Goal: Task Accomplishment & Management: Manage account settings

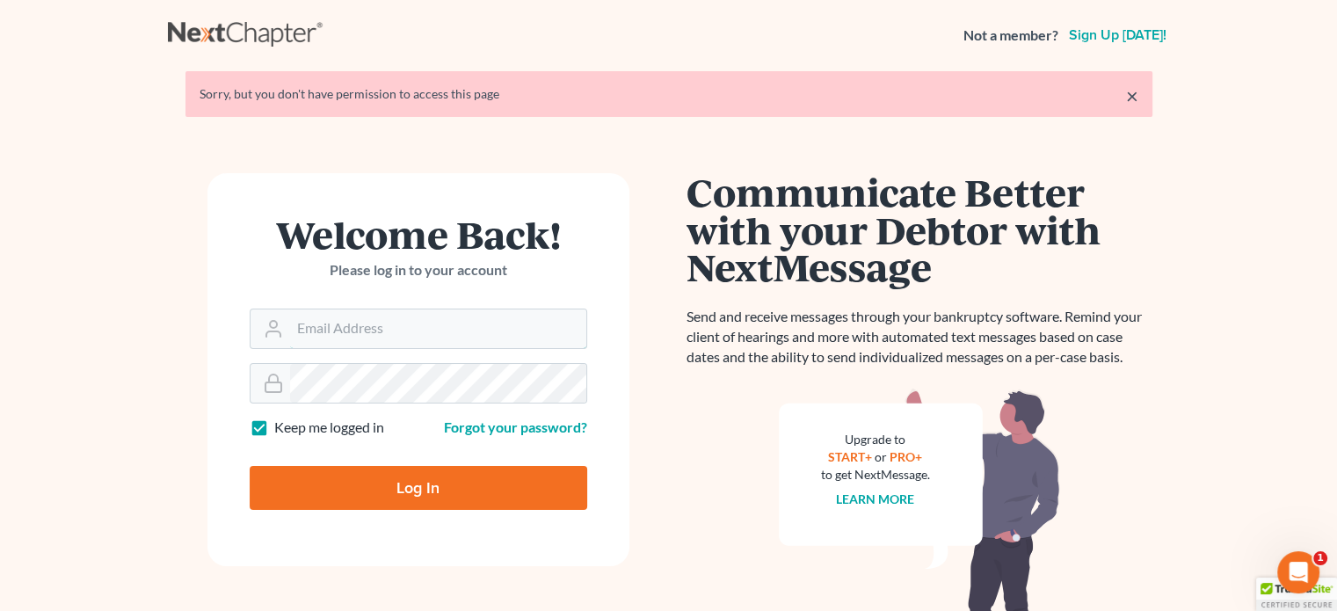
type input "steven@hollandlaw970.com"
click at [370, 471] on input "Log In" at bounding box center [419, 488] width 338 height 44
type input "Thinking..."
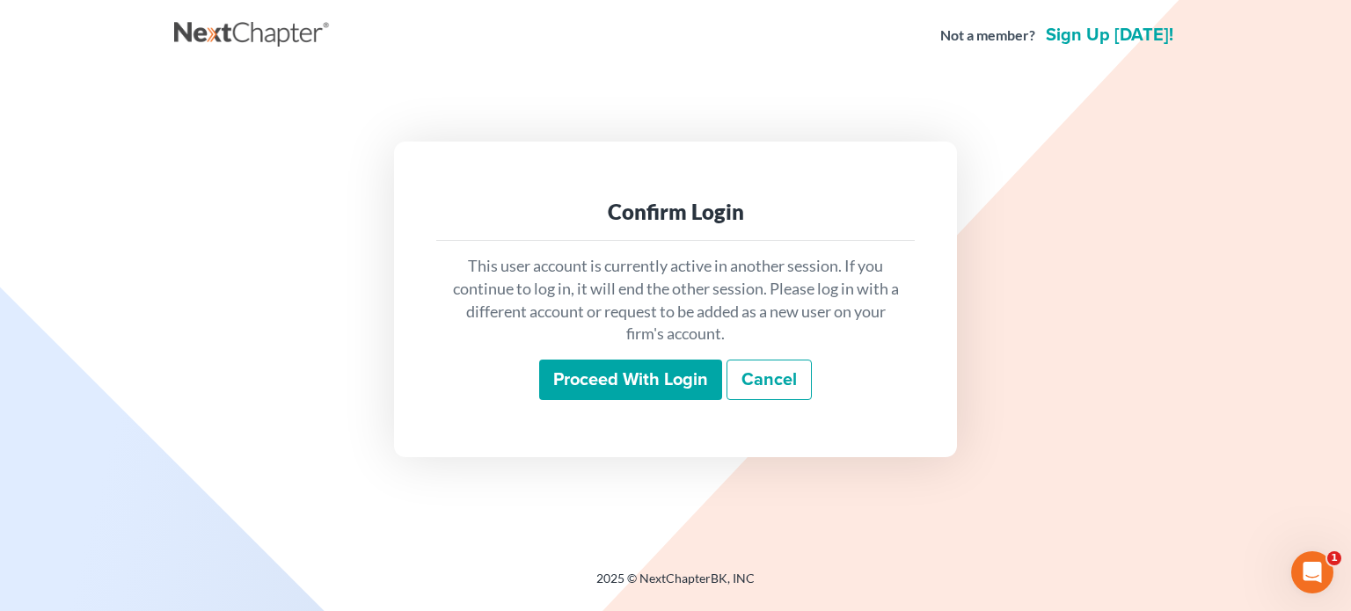
click at [570, 382] on input "Proceed with login" at bounding box center [630, 380] width 183 height 40
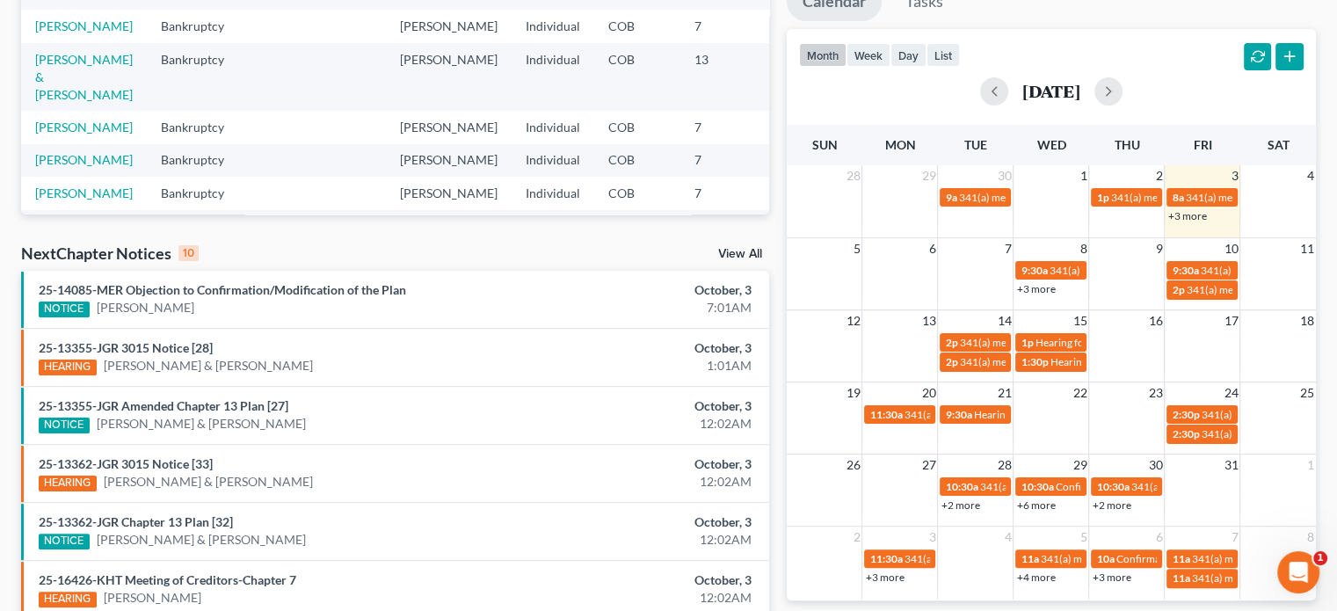
scroll to position [335, 0]
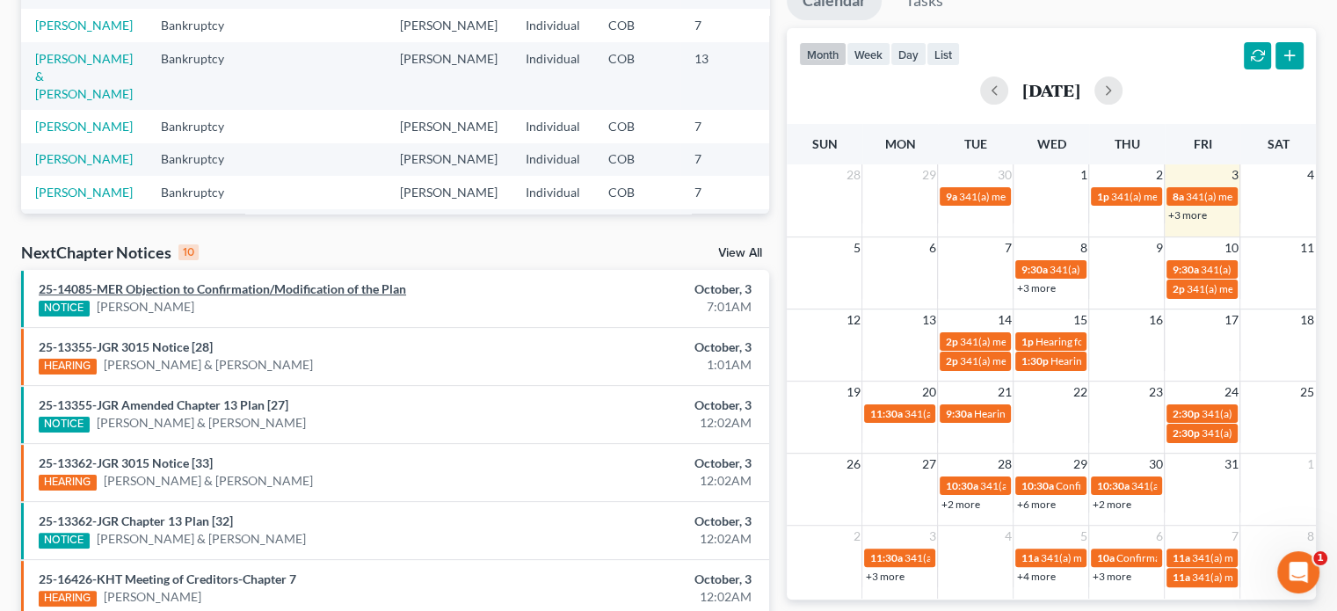
click at [235, 289] on link "25-14085-MER Objection to Confirmation/Modification of the Plan" at bounding box center [223, 288] width 368 height 15
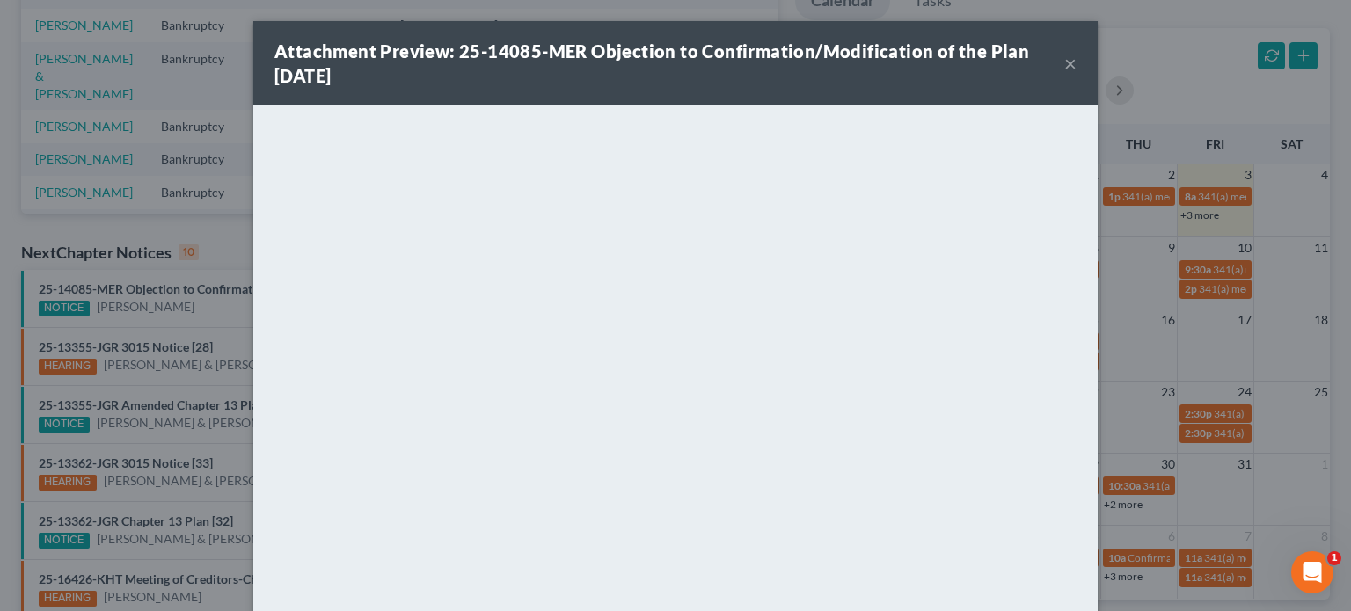
click at [1064, 68] on button "×" at bounding box center [1070, 63] width 12 height 21
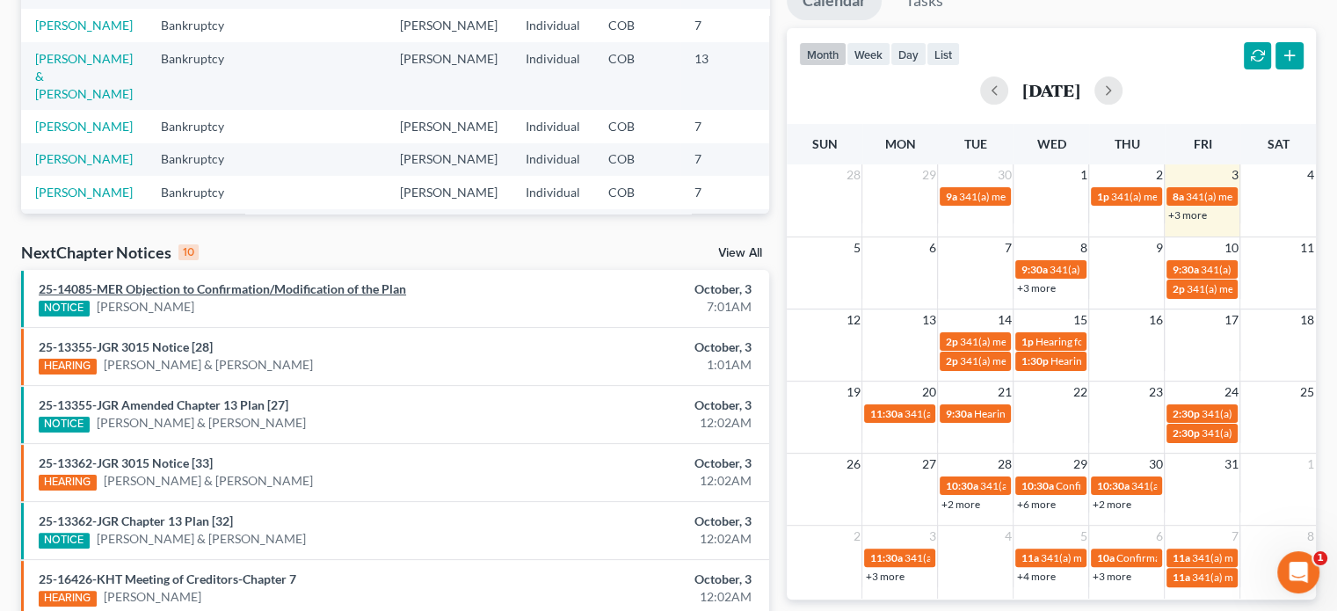
click at [325, 289] on link "25-14085-MER Objection to Confirmation/Modification of the Plan" at bounding box center [223, 288] width 368 height 15
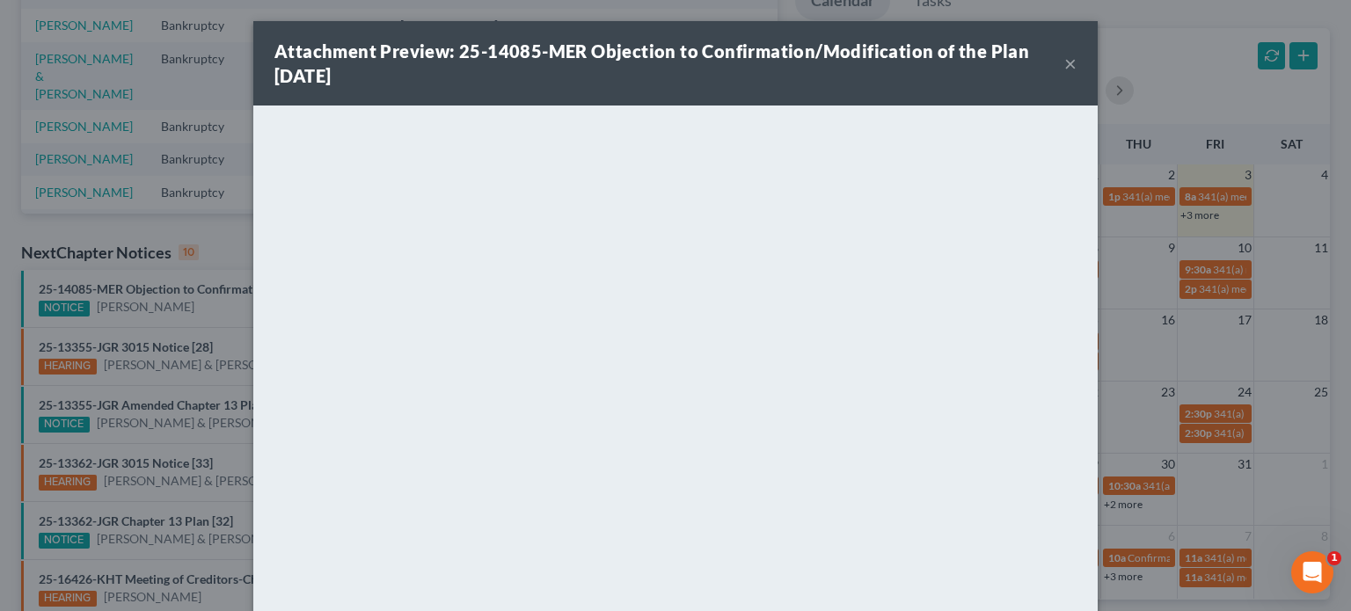
click at [1064, 66] on button "×" at bounding box center [1070, 63] width 12 height 21
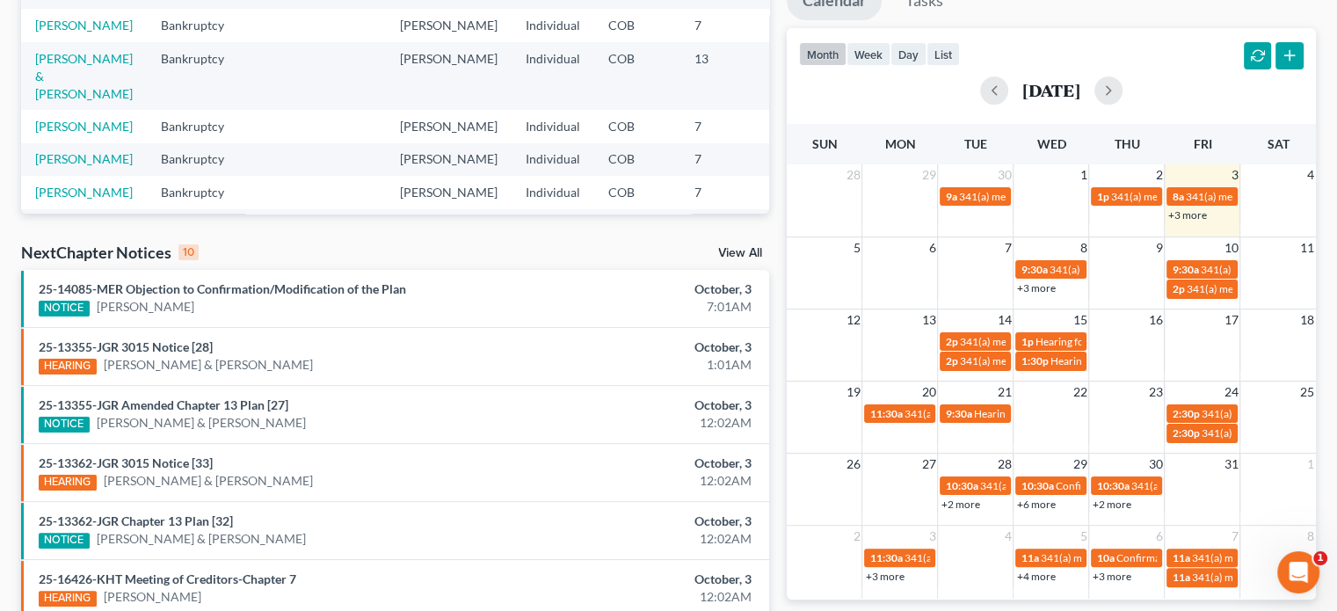
click at [1175, 215] on link "+3 more" at bounding box center [1187, 214] width 39 height 13
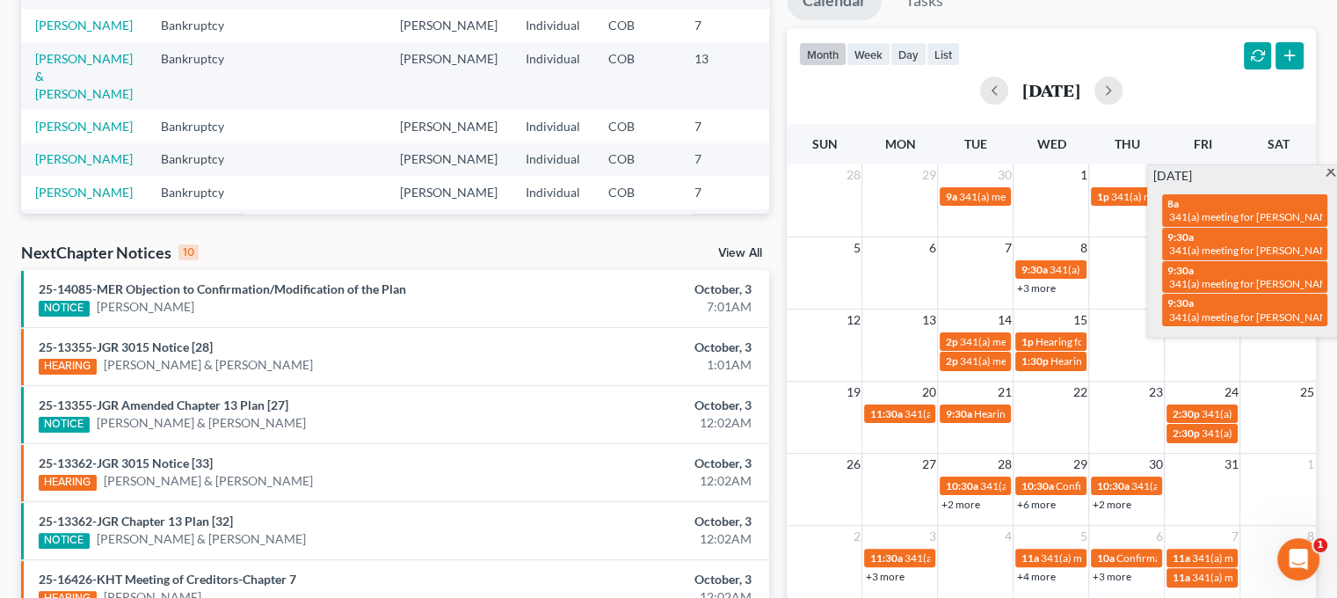
click at [1329, 171] on span at bounding box center [1330, 174] width 13 height 11
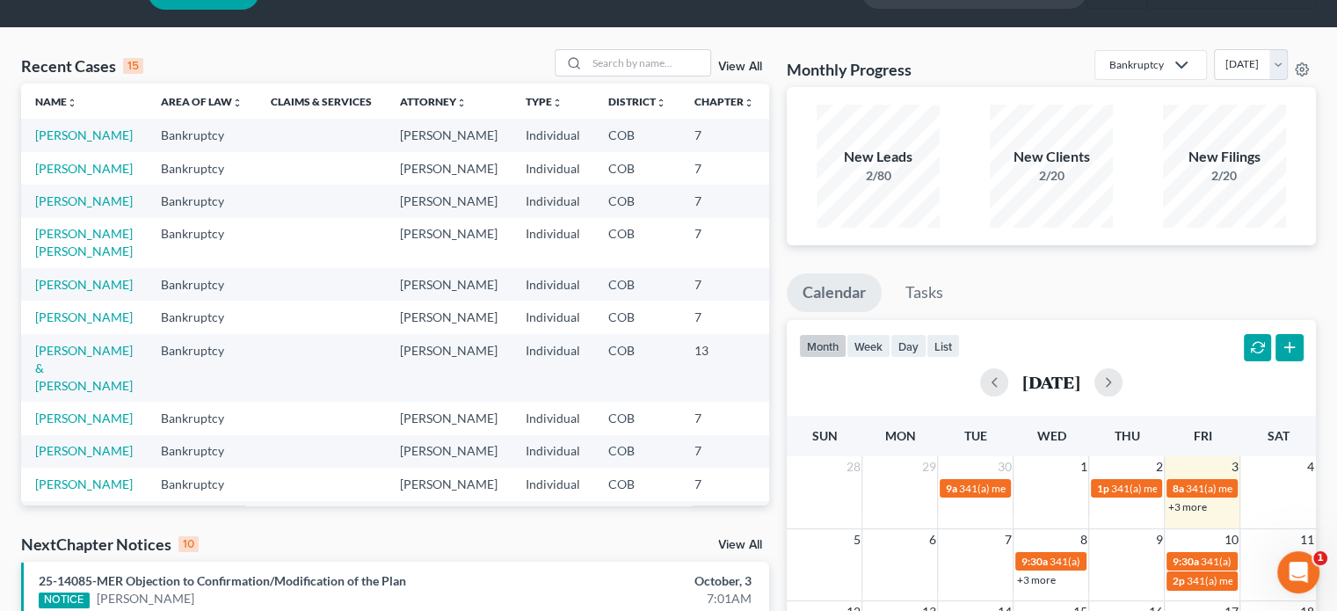
scroll to position [32, 0]
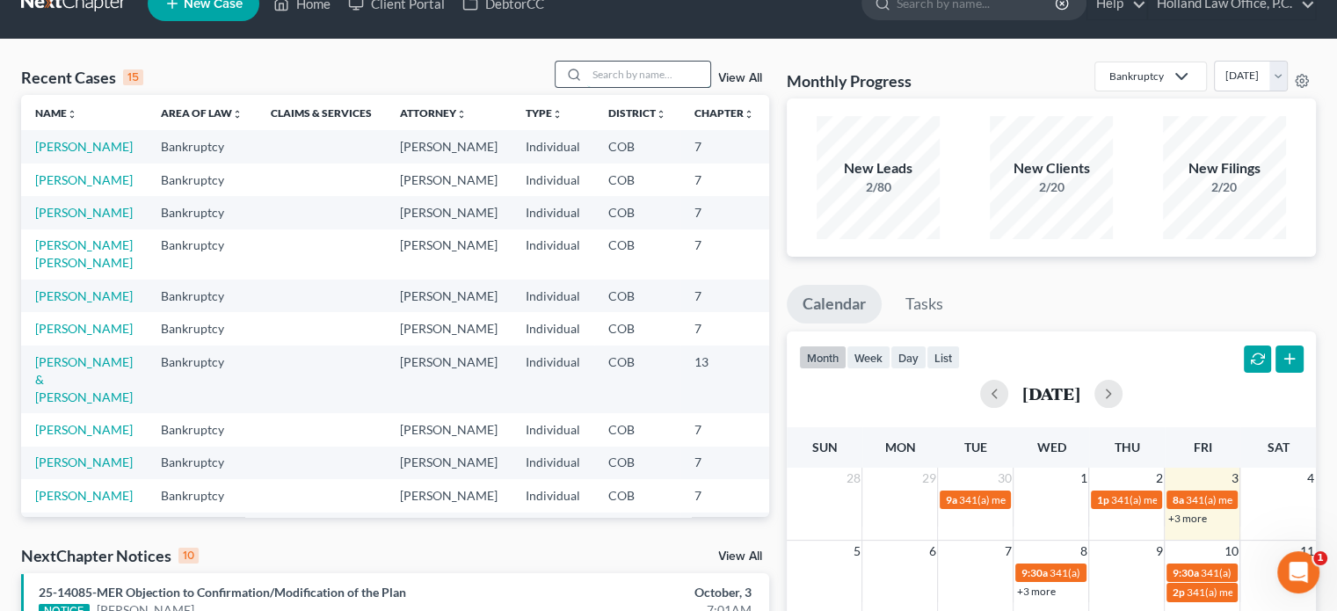
click at [658, 62] on input "search" at bounding box center [648, 75] width 123 height 26
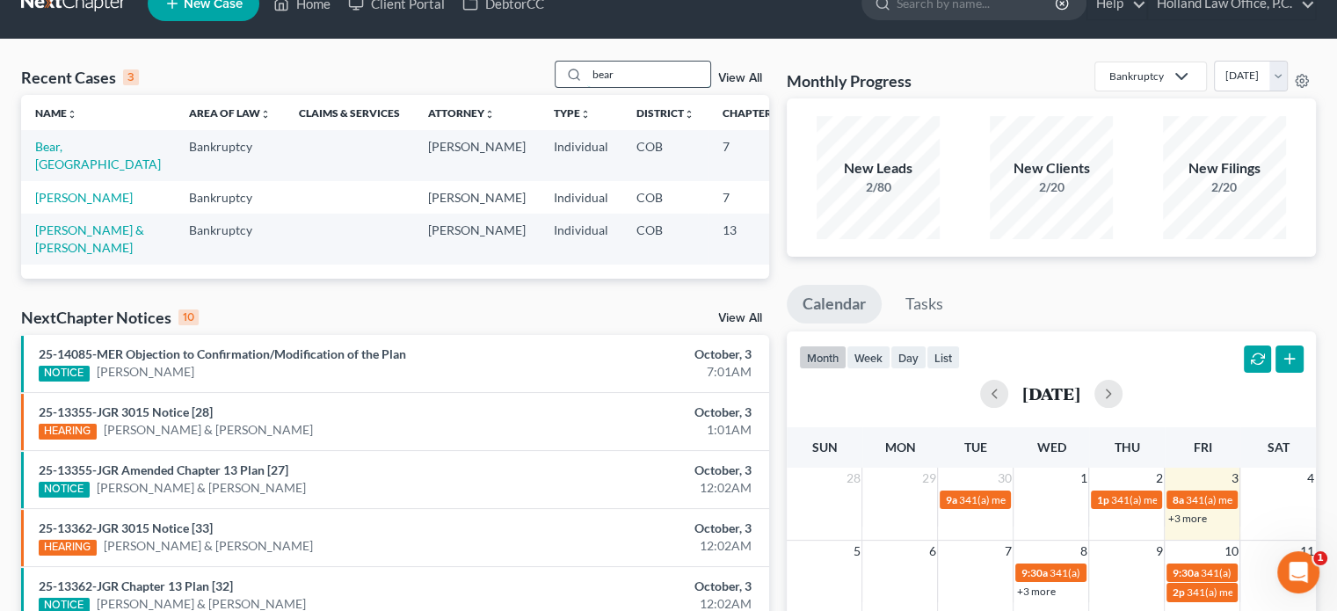
type input "bear"
click at [45, 159] on link "Bear, Leland" at bounding box center [98, 155] width 126 height 33
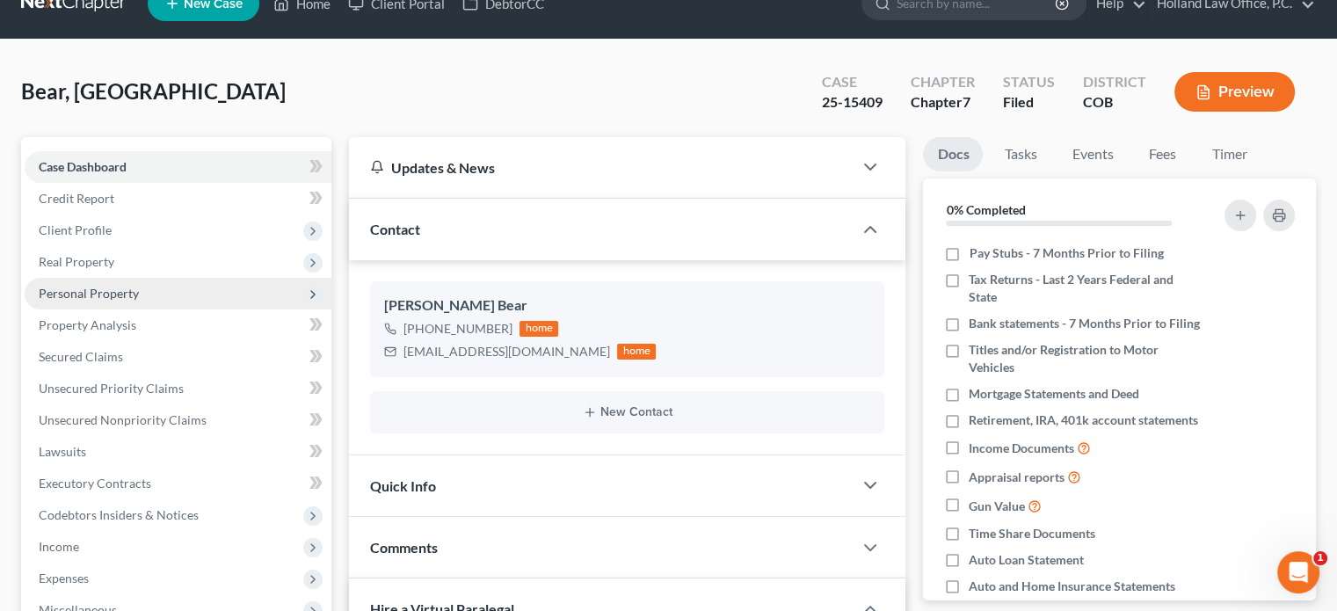
click at [107, 295] on span "Personal Property" at bounding box center [89, 293] width 100 height 15
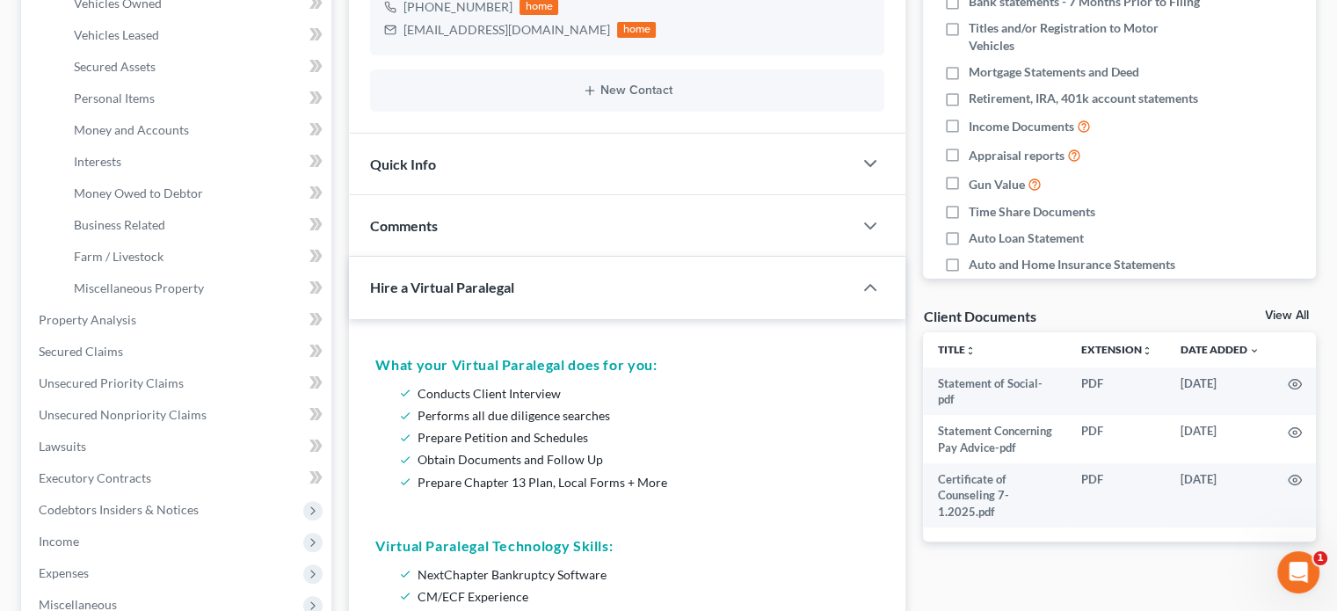
scroll to position [358, 0]
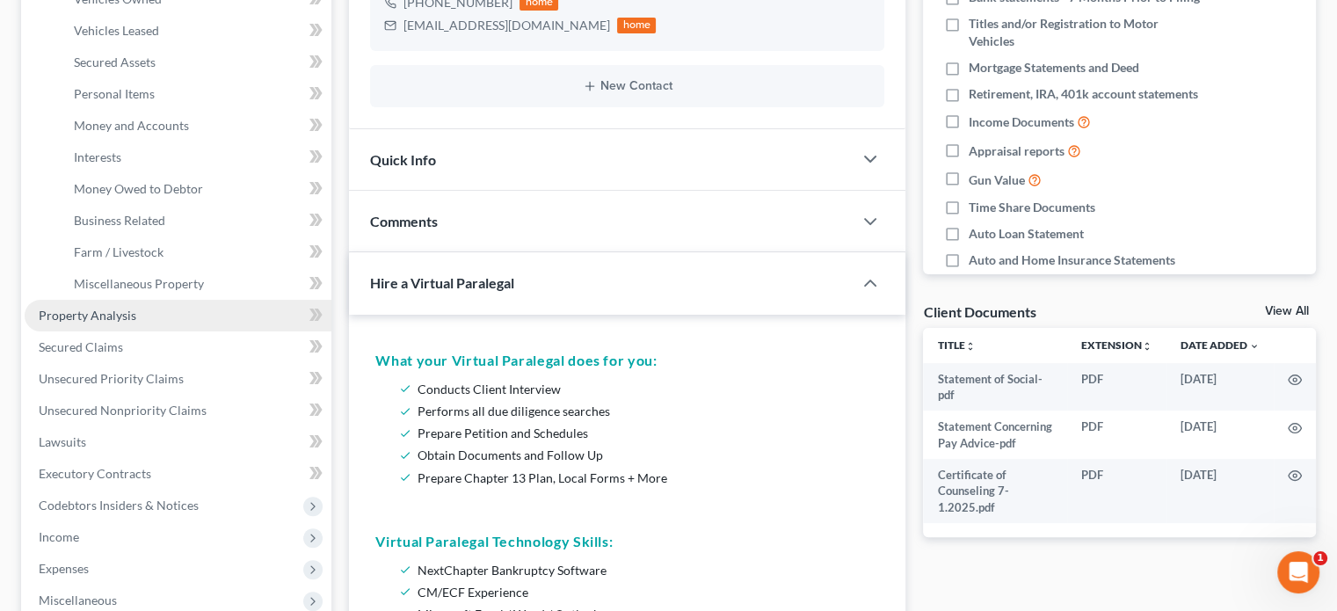
click at [129, 313] on span "Property Analysis" at bounding box center [88, 315] width 98 height 15
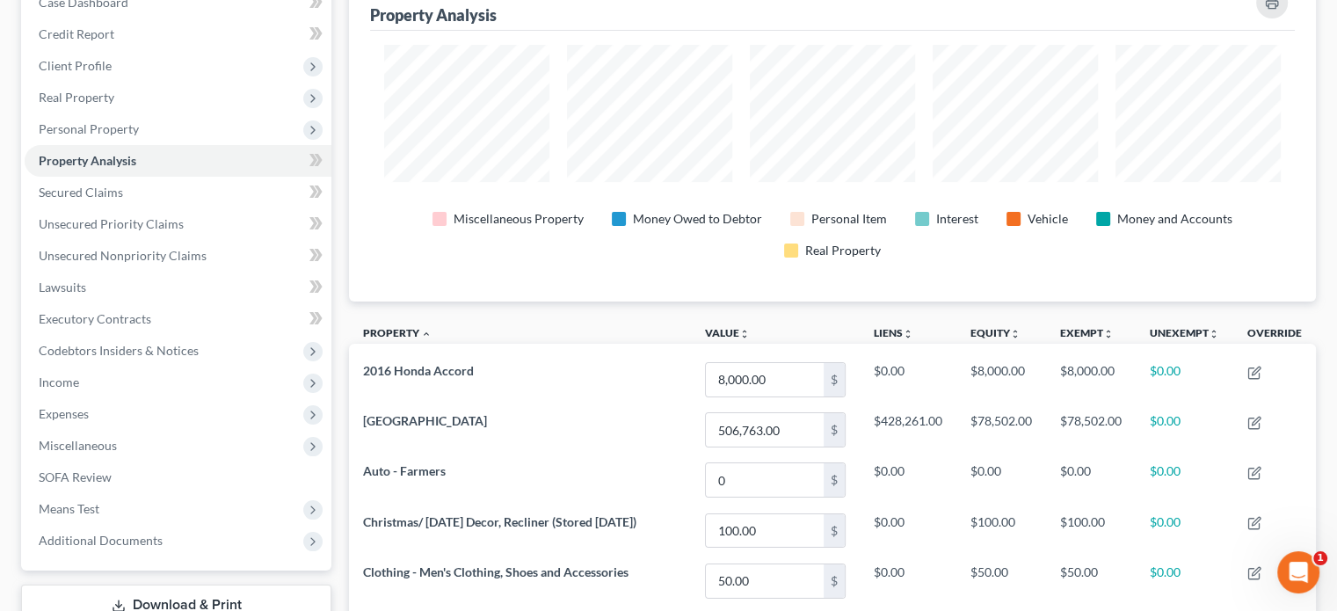
scroll to position [191, 0]
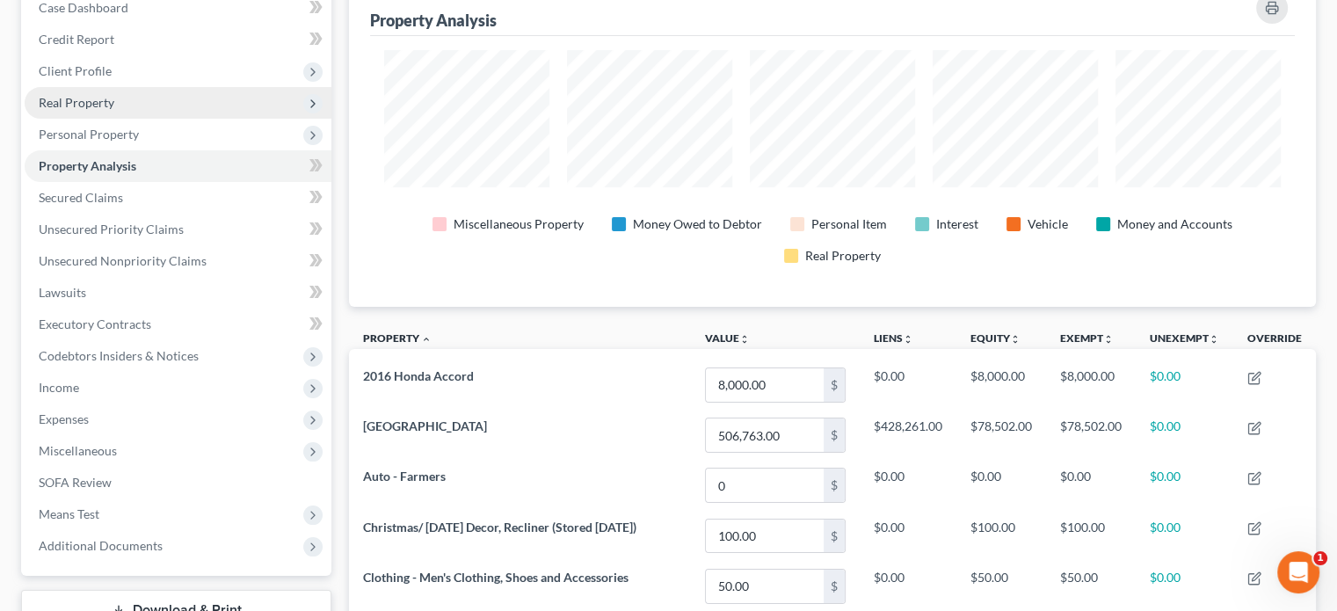
click at [157, 105] on span "Real Property" at bounding box center [178, 103] width 307 height 32
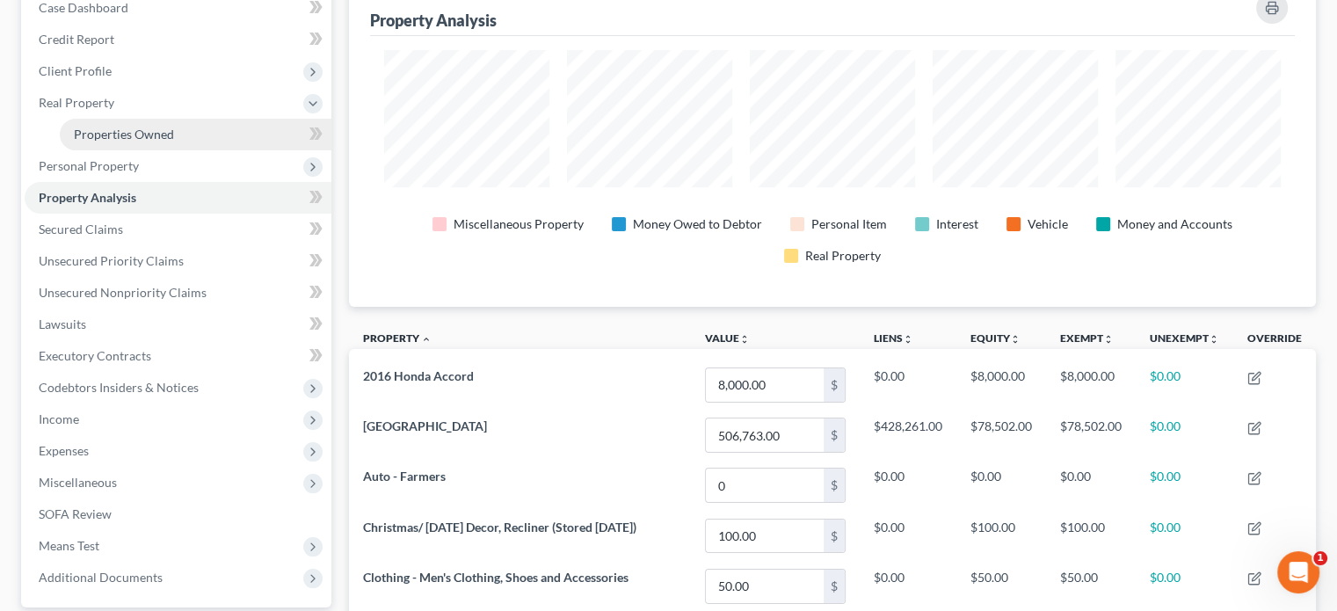
click at [151, 133] on span "Properties Owned" at bounding box center [124, 134] width 100 height 15
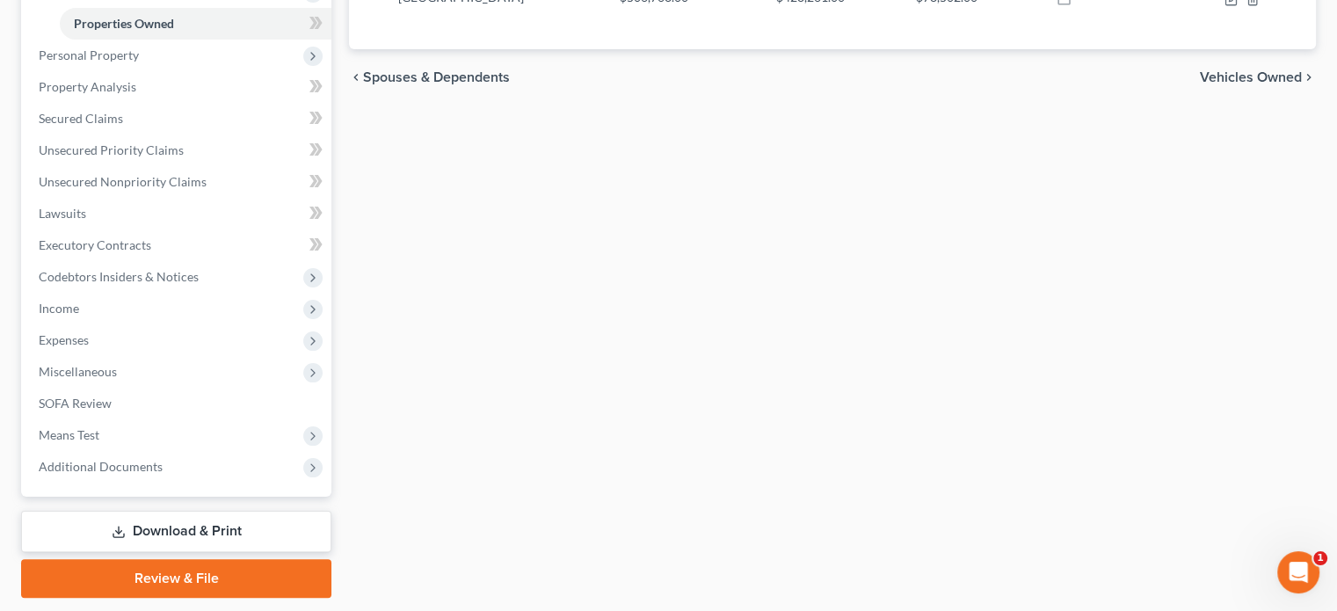
scroll to position [302, 0]
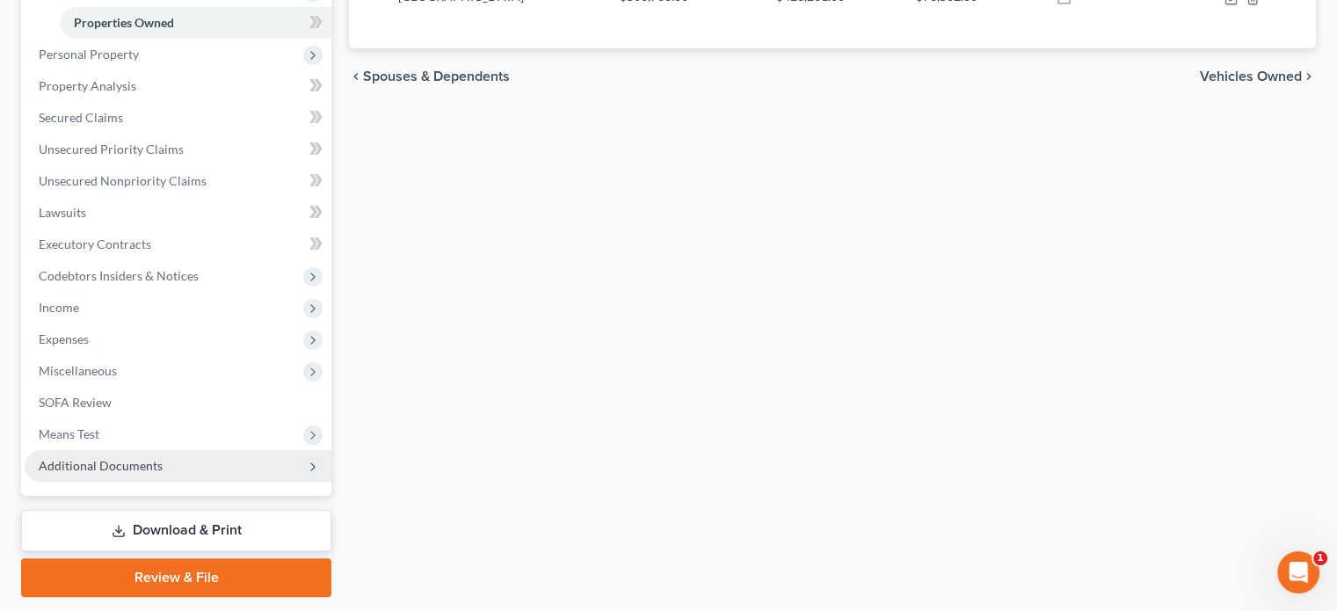
click at [65, 464] on span "Additional Documents" at bounding box center [101, 465] width 124 height 15
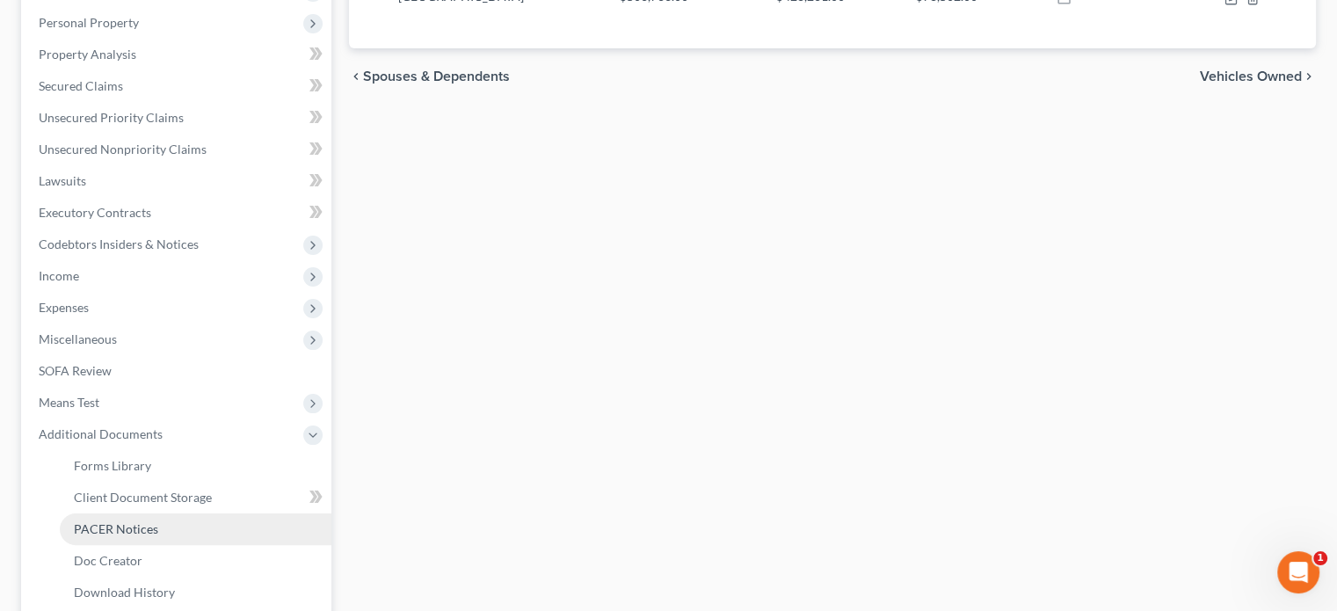
click at [122, 524] on span "PACER Notices" at bounding box center [116, 528] width 84 height 15
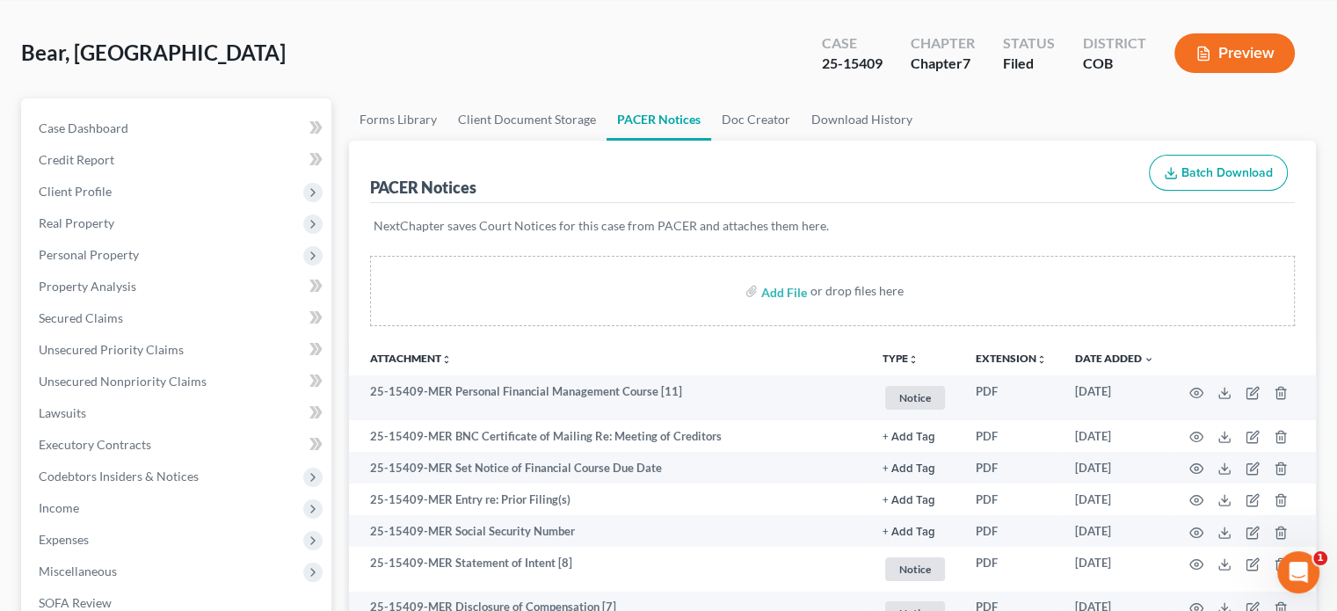
scroll to position [62, 0]
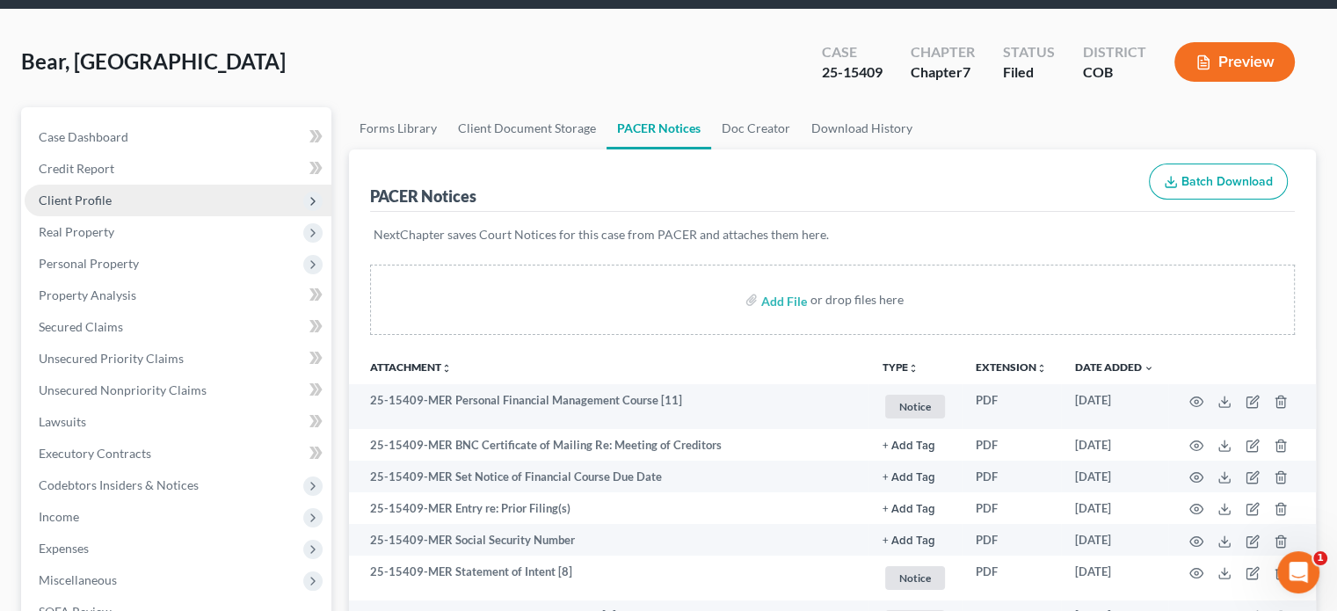
click at [95, 204] on span "Client Profile" at bounding box center [75, 200] width 73 height 15
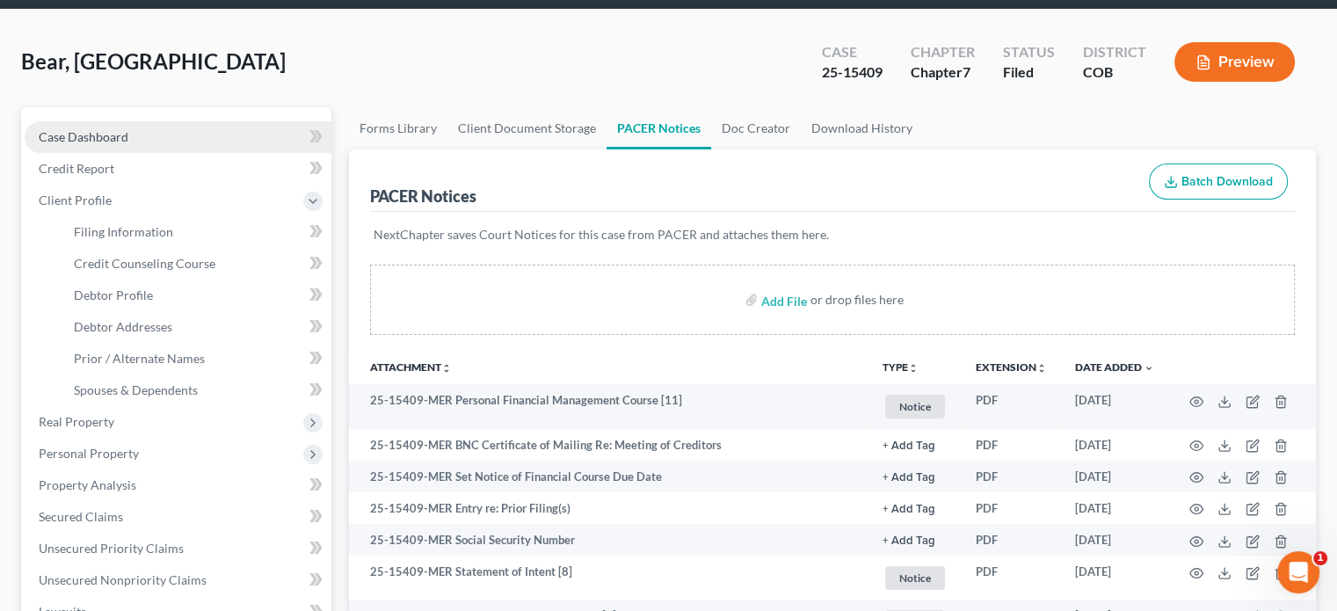
click at [113, 139] on span "Case Dashboard" at bounding box center [84, 136] width 90 height 15
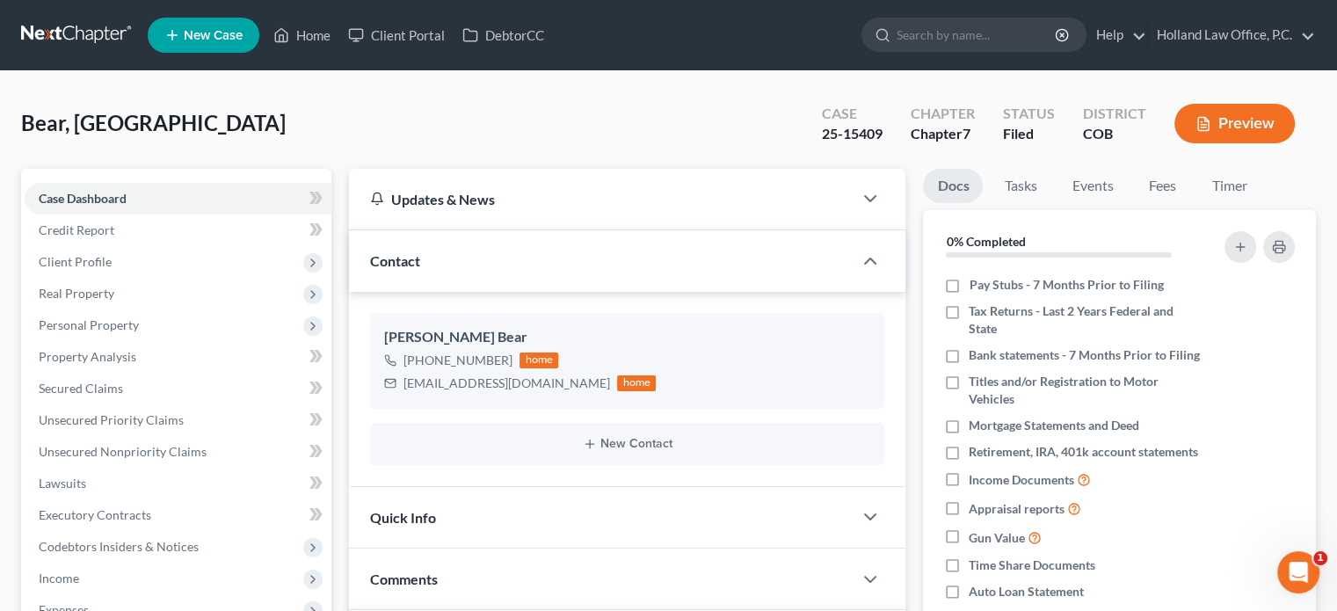
click at [411, 568] on div "Comments" at bounding box center [601, 579] width 504 height 61
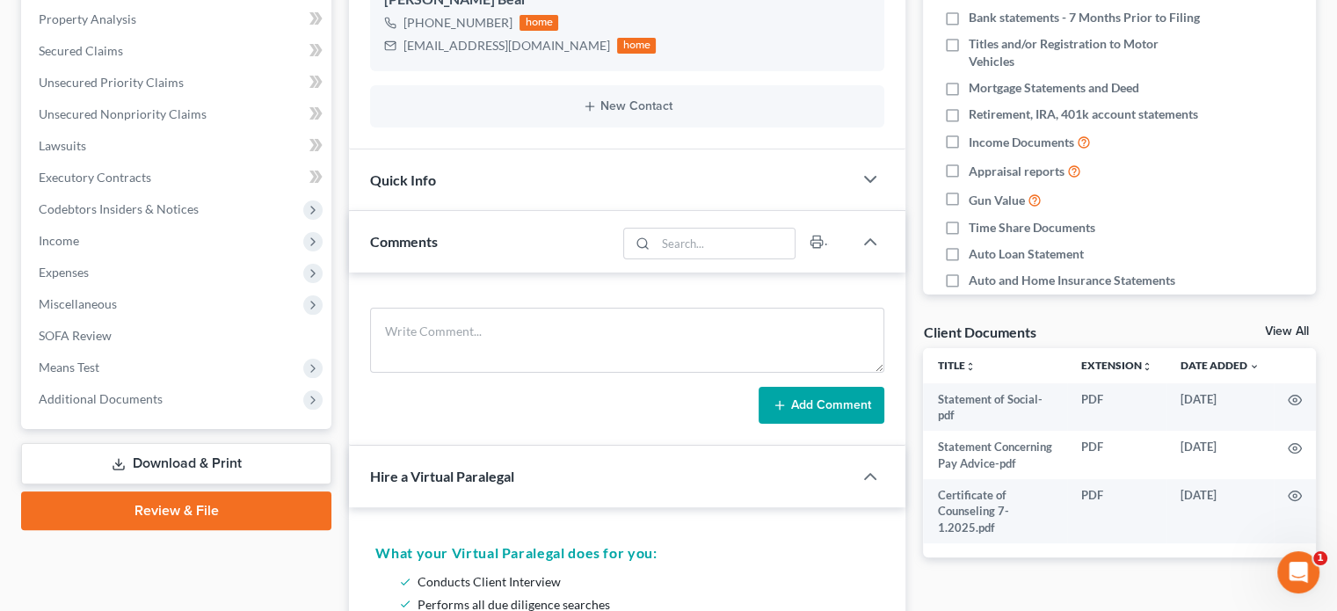
scroll to position [349, 0]
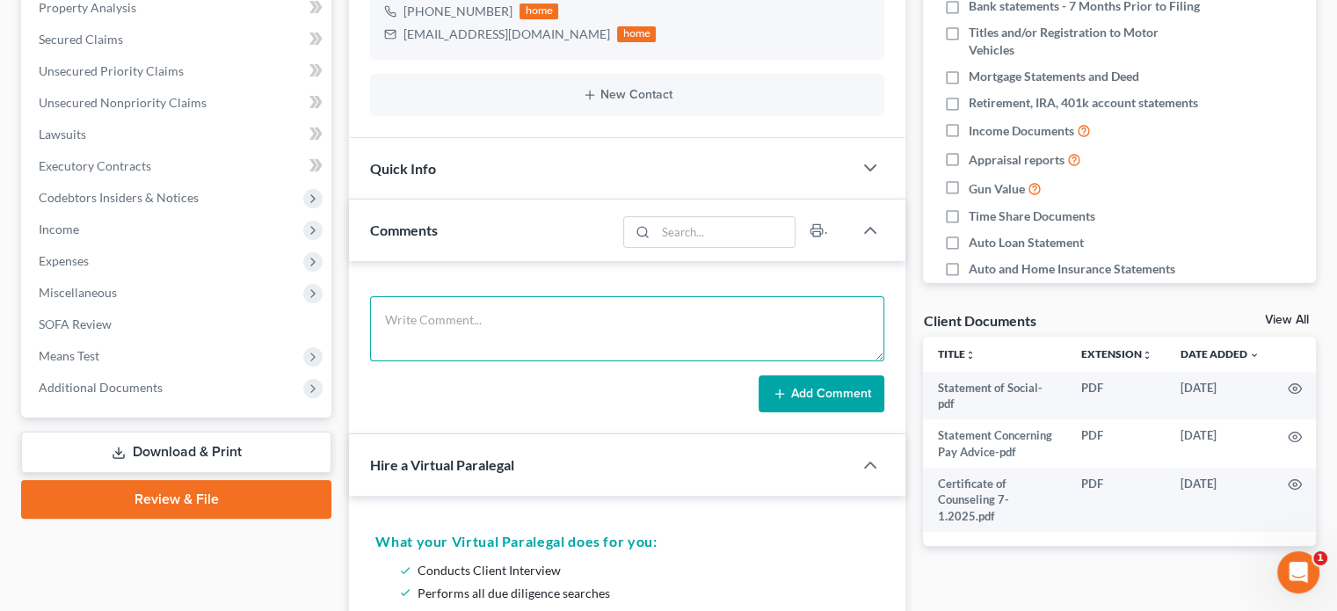
click at [572, 336] on textarea at bounding box center [627, 328] width 514 height 65
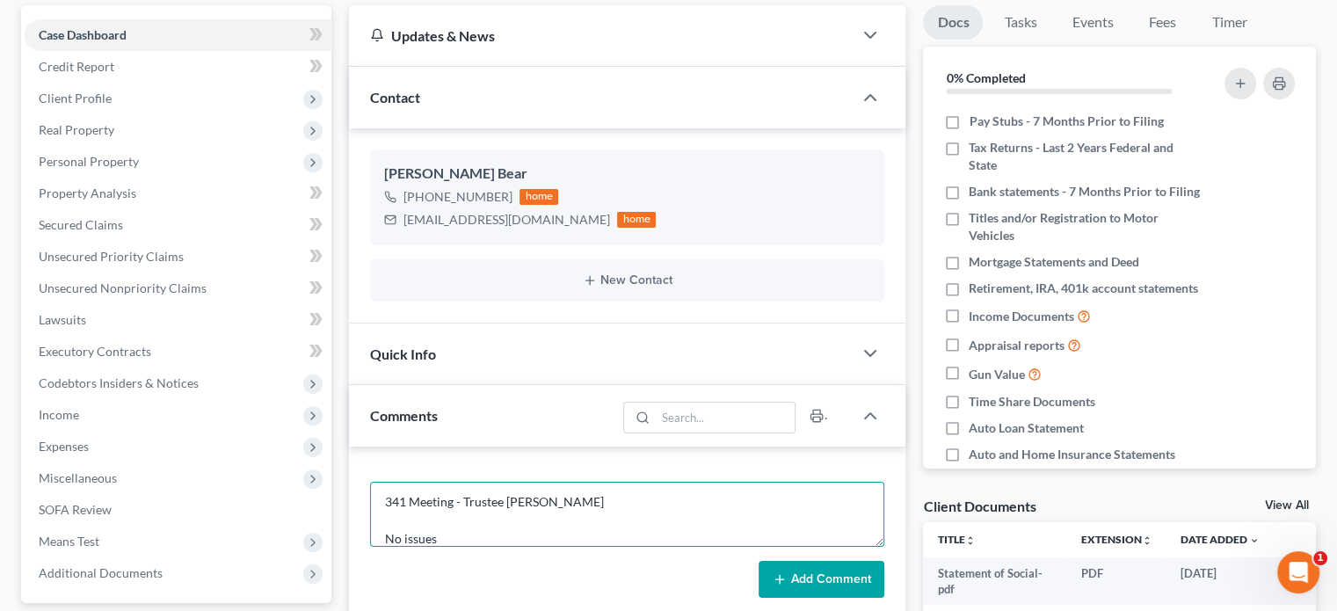
scroll to position [159, 0]
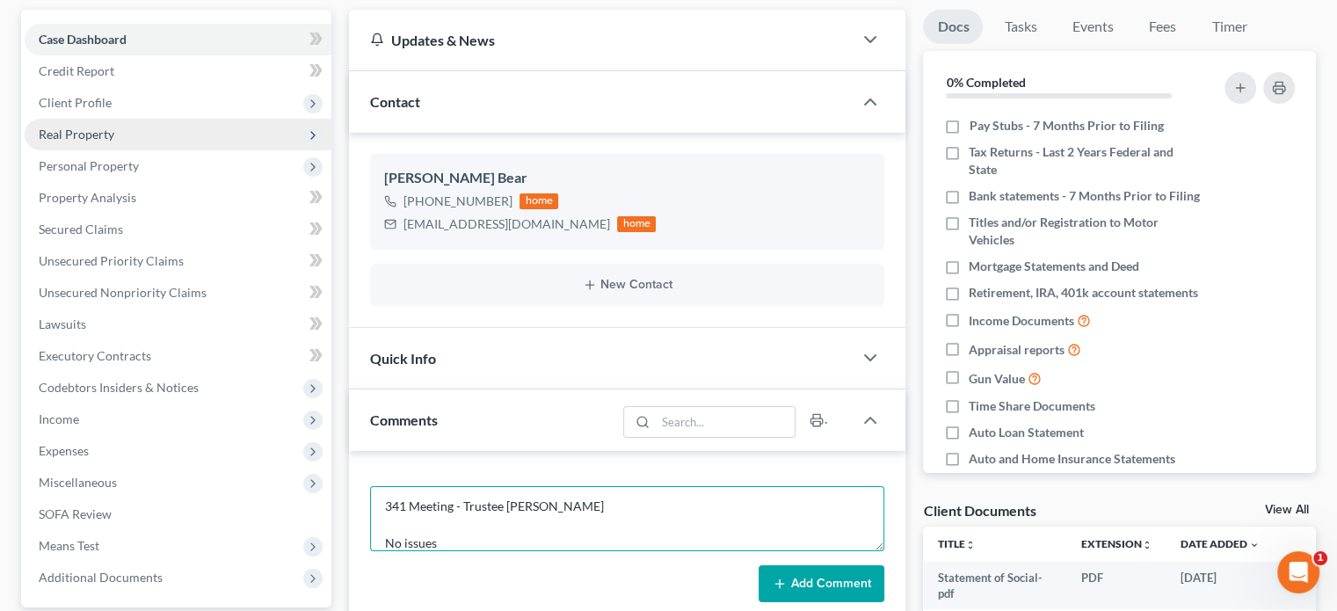
type textarea "341 Meeting - Trustee Weinman No issues"
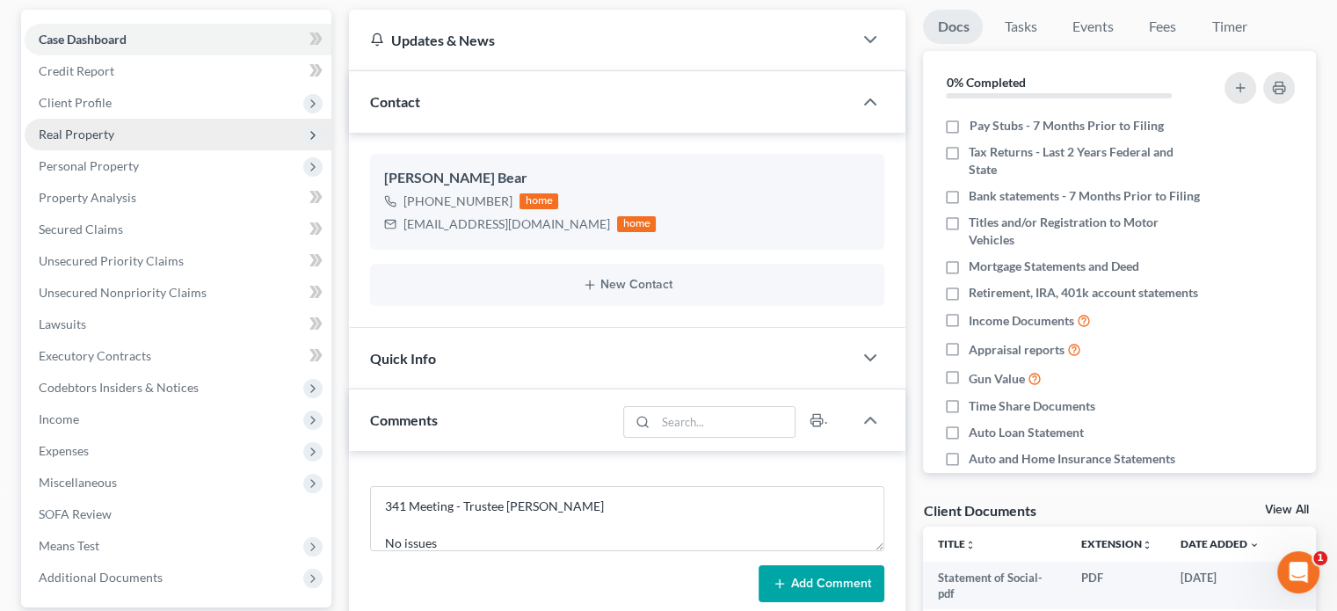
click at [70, 135] on span "Real Property" at bounding box center [77, 134] width 76 height 15
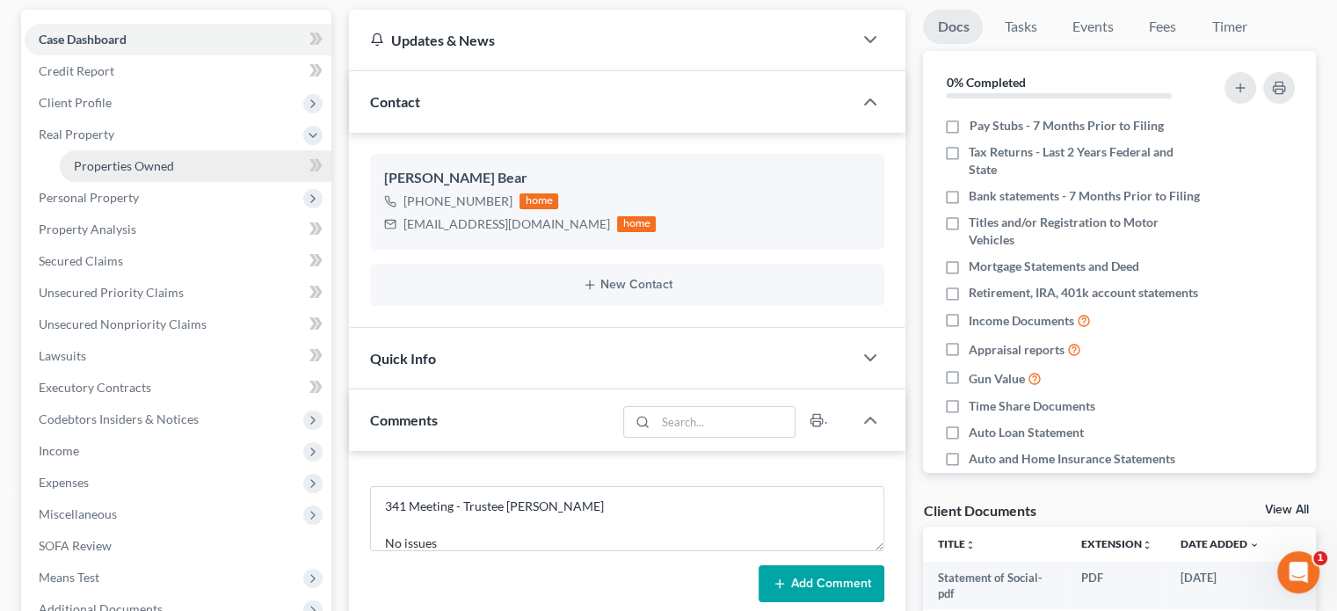
click at [120, 163] on span "Properties Owned" at bounding box center [124, 165] width 100 height 15
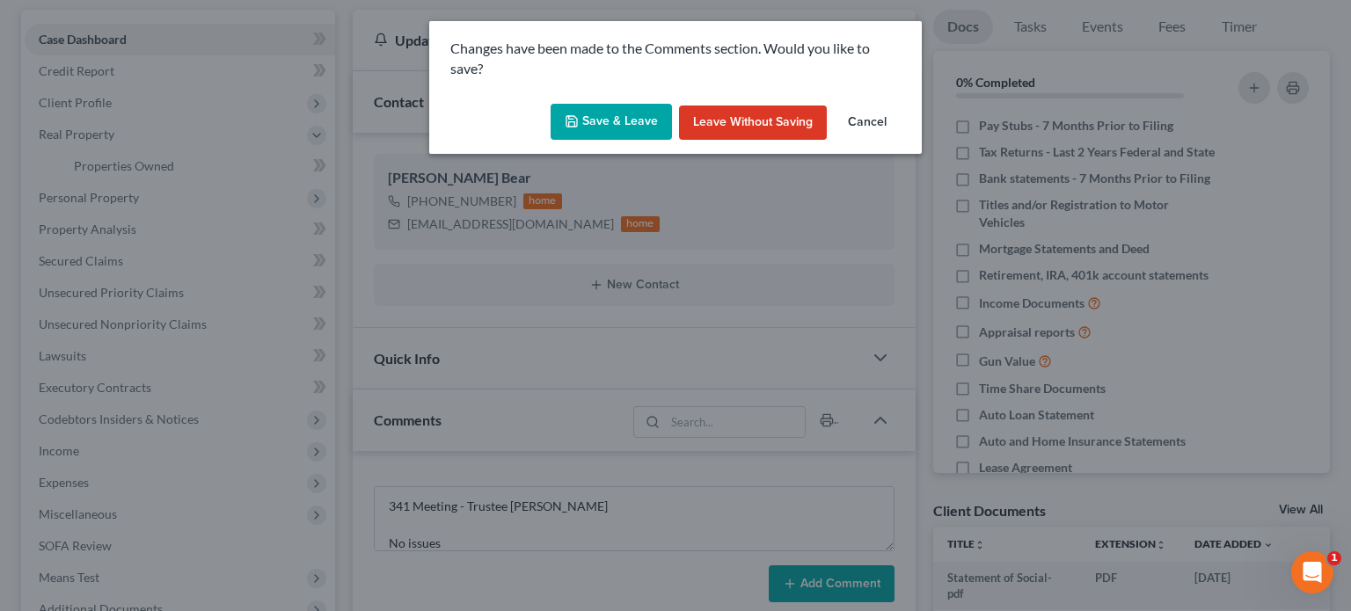
click at [869, 121] on button "Cancel" at bounding box center [867, 123] width 67 height 35
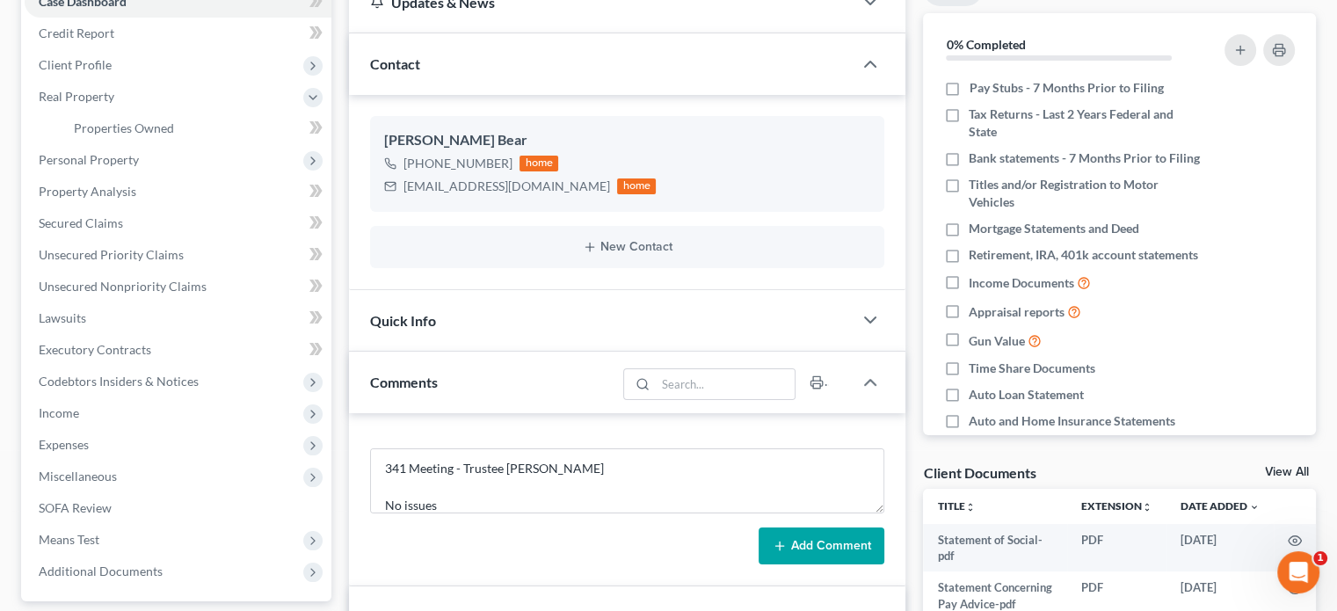
scroll to position [194, 0]
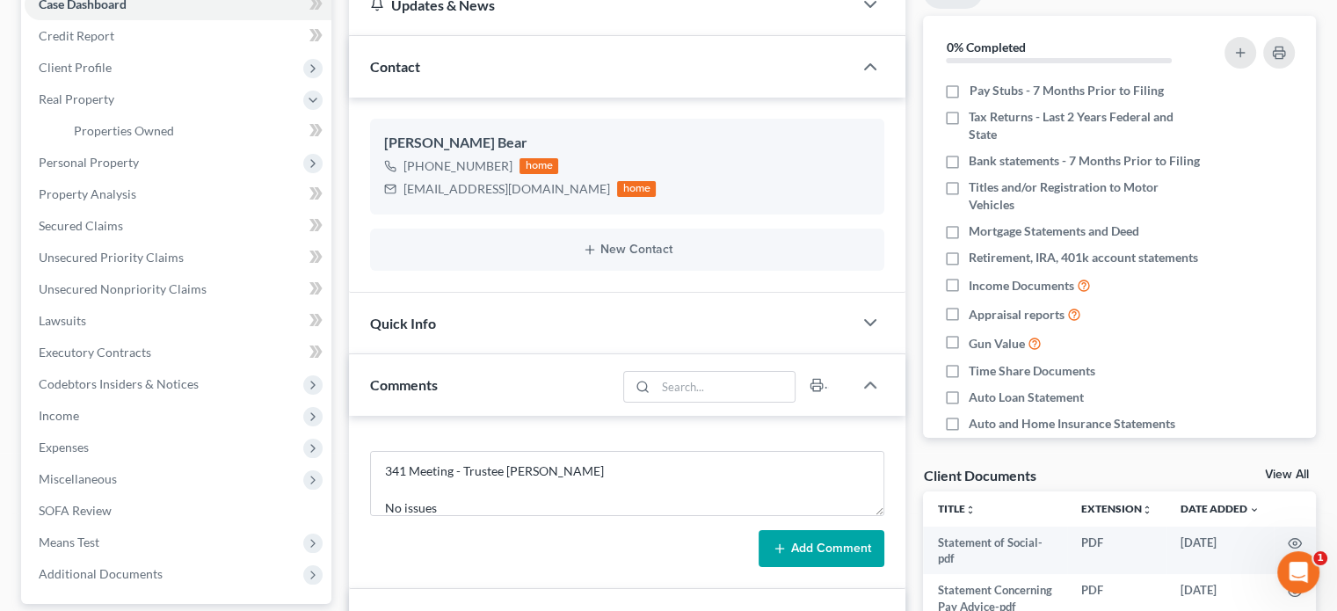
click at [835, 555] on button "Add Comment" at bounding box center [822, 548] width 126 height 37
